Goal: Check status

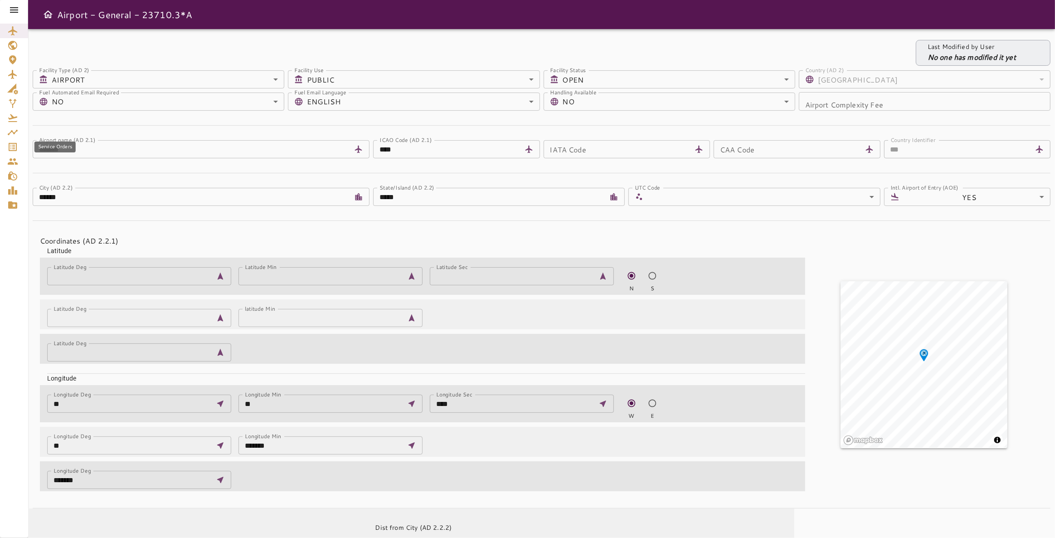
click at [16, 147] on icon "Service Orders" at bounding box center [13, 147] width 8 height 8
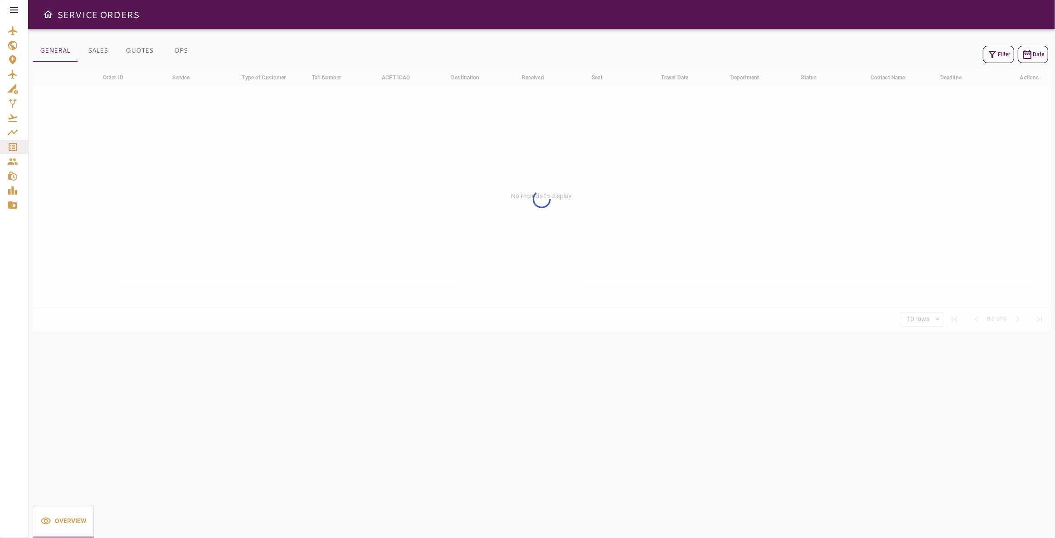
click at [995, 57] on icon "button" at bounding box center [992, 54] width 11 height 11
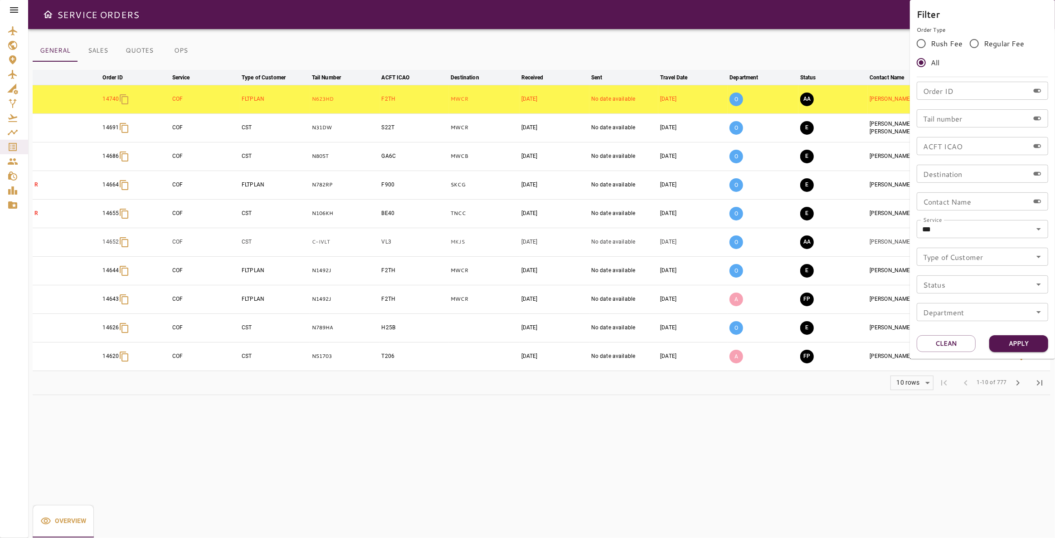
click at [952, 121] on input "Tail number" at bounding box center [973, 118] width 112 height 18
type input "******"
click at [1016, 339] on button "Apply" at bounding box center [1018, 343] width 59 height 17
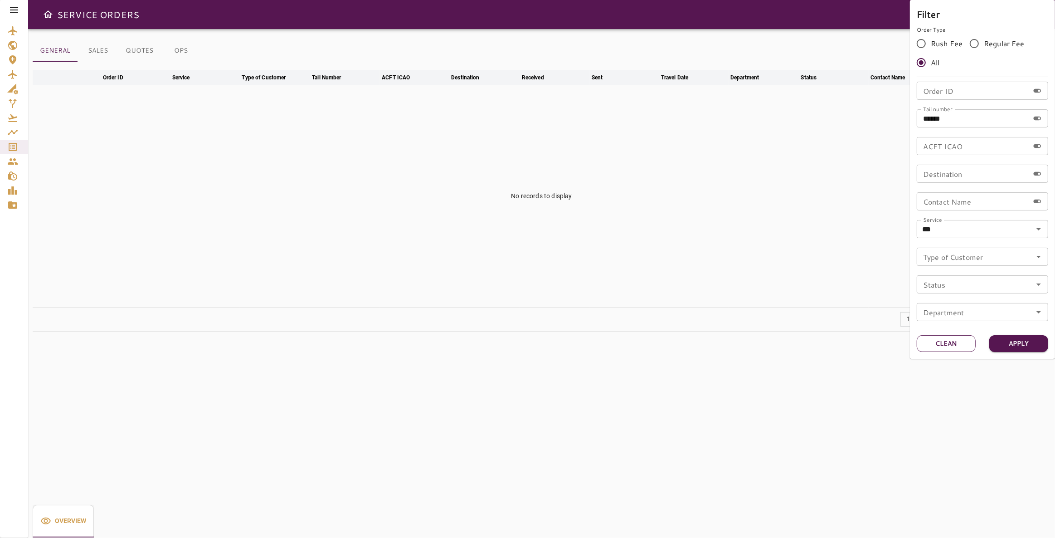
click at [937, 348] on button "Clean" at bounding box center [946, 343] width 59 height 17
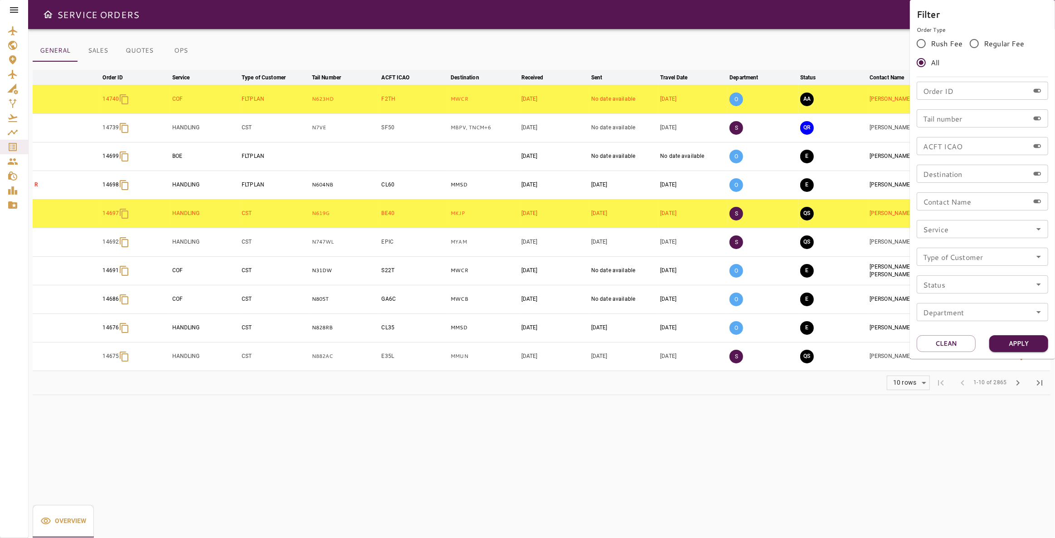
click at [15, 146] on div at bounding box center [527, 269] width 1055 height 538
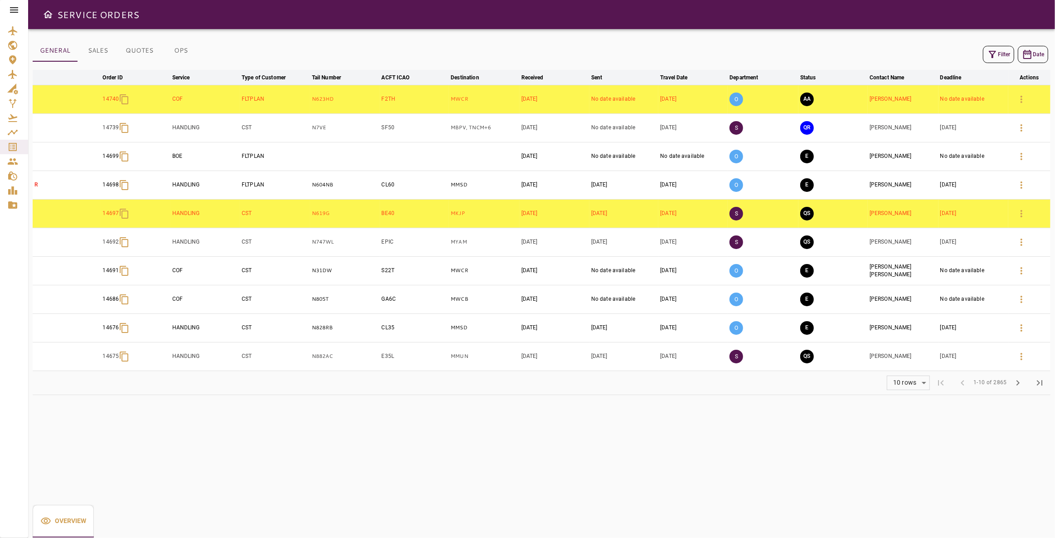
click at [14, 6] on icon at bounding box center [14, 10] width 11 height 11
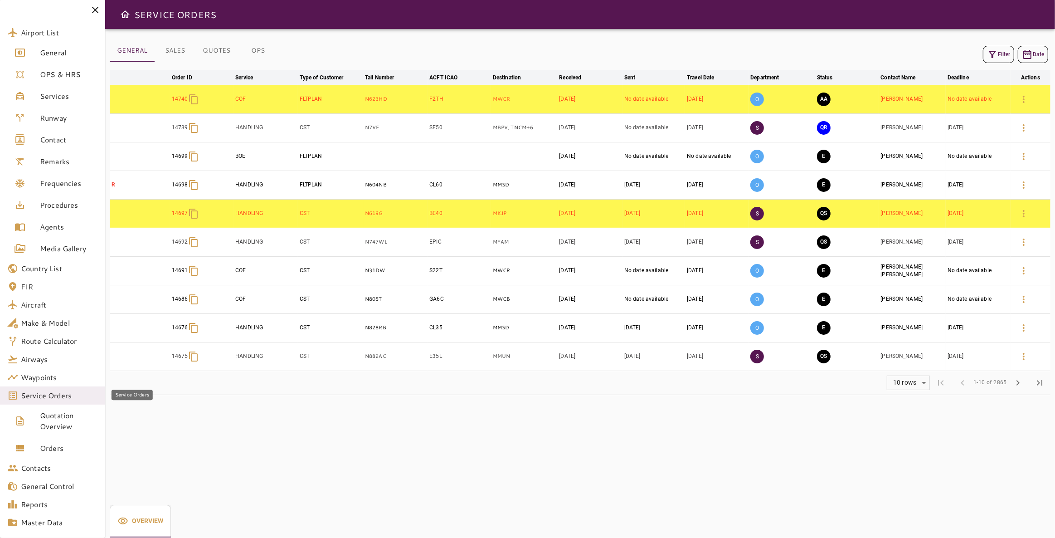
click at [41, 399] on span "Service Orders" at bounding box center [59, 395] width 77 height 11
click at [38, 396] on span "Service Orders" at bounding box center [59, 395] width 77 height 11
click at [584, 470] on div "GENERAL SALES QUOTES OPS Filter Date arrow_downward Order ID arrow_downward Ser…" at bounding box center [580, 283] width 950 height 509
click at [1003, 53] on button "Filter" at bounding box center [998, 54] width 31 height 17
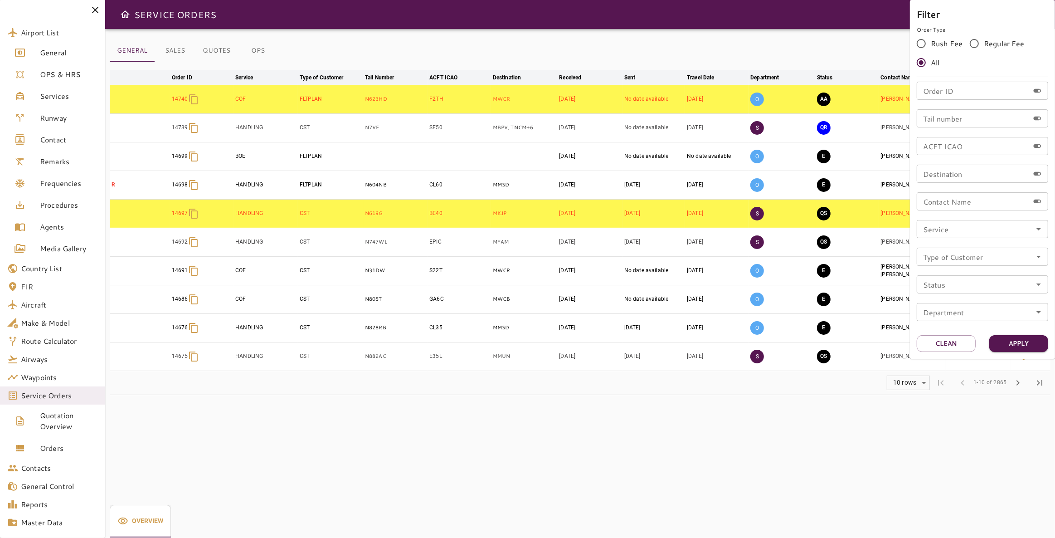
click at [948, 113] on div "Tail number Tail number" at bounding box center [982, 118] width 131 height 18
type input "******"
click at [1020, 345] on button "Apply" at bounding box center [1018, 343] width 59 height 17
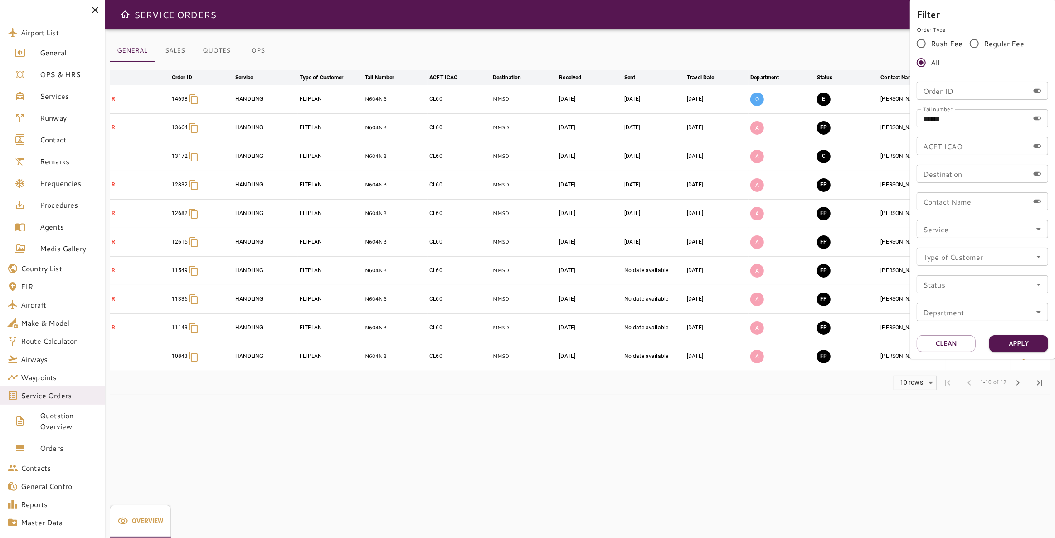
click at [781, 499] on div at bounding box center [527, 269] width 1055 height 538
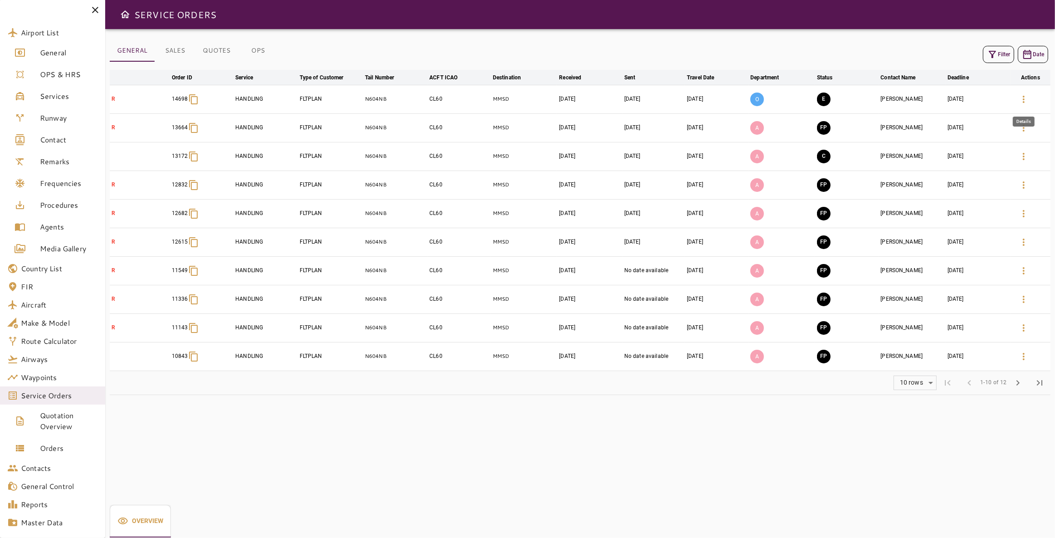
click at [1025, 101] on icon "button" at bounding box center [1023, 99] width 11 height 11
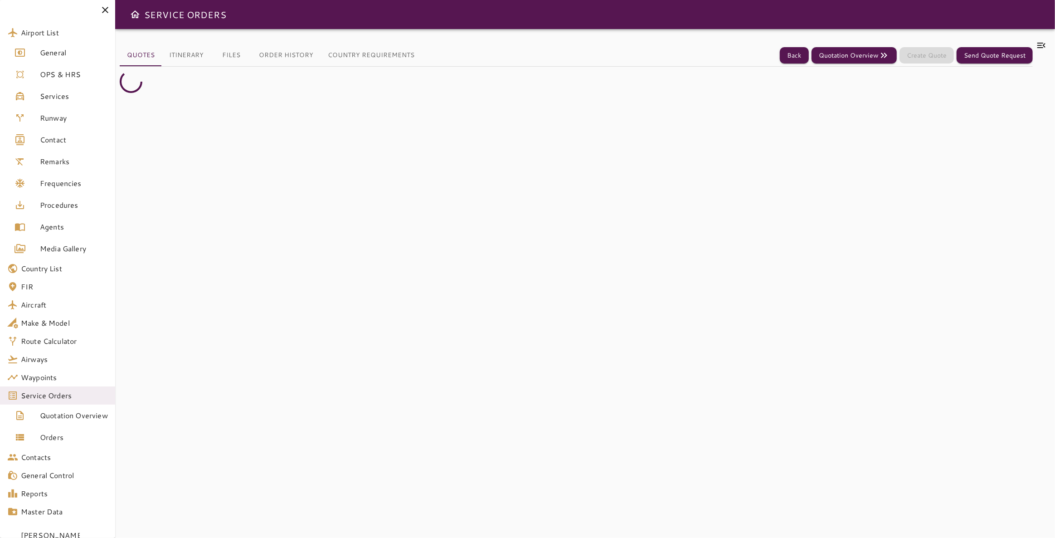
click at [1040, 46] on icon at bounding box center [1041, 45] width 11 height 11
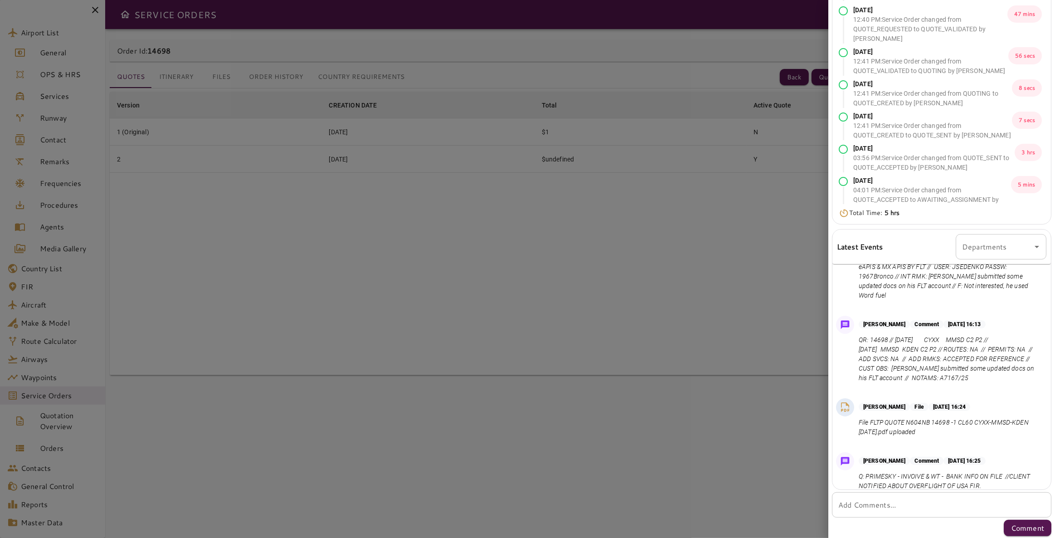
scroll to position [42, 0]
